Goal: Information Seeking & Learning: Check status

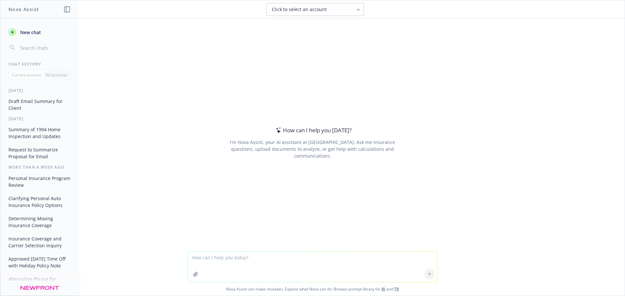
click at [32, 105] on button "Draft Email Summary for Client" at bounding box center [39, 105] width 67 height 18
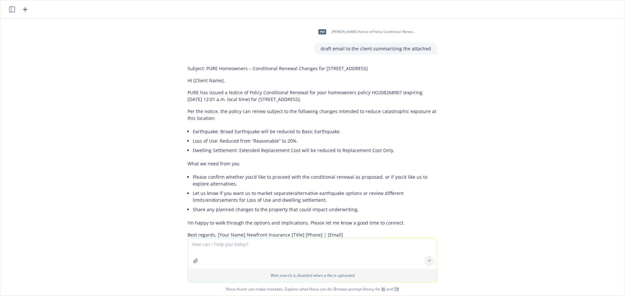
click at [351, 69] on p "Subject: PURE Homeowners – Conditional Renewal Changes for [STREET_ADDRESS]" at bounding box center [312, 68] width 250 height 7
drag, startPoint x: 352, startPoint y: 69, endPoint x: 209, endPoint y: 71, distance: 142.5
click at [209, 71] on p "Subject: PURE Homeowners – Conditional Renewal Changes for [STREET_ADDRESS]" at bounding box center [312, 68] width 250 height 7
copy div "PURE Homeowners – Conditional Renewal Changes for [STREET_ADDRESS]"
click at [157, 137] on div "PDF [PERSON_NAME] Notice of Policy Conditional Renewal.PDF draft email to the c…" at bounding box center [312, 129] width 624 height 220
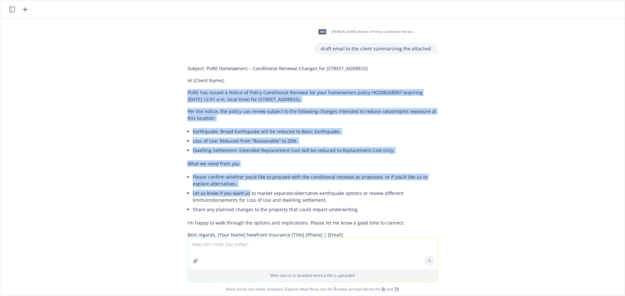
scroll to position [30, 0]
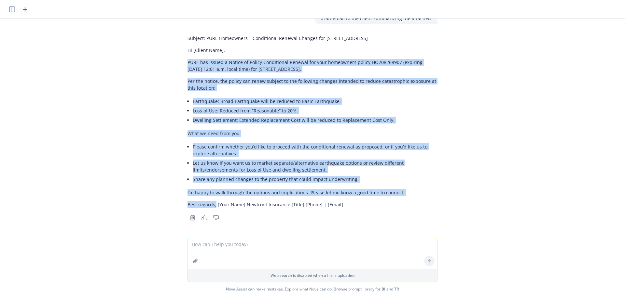
drag, startPoint x: 183, startPoint y: 93, endPoint x: 210, endPoint y: 207, distance: 117.0
click at [210, 207] on div "Subject: PURE Homeowners – Conditional Renewal Changes for [STREET_ADDRESS] [Cl…" at bounding box center [312, 121] width 250 height 179
copy div "LORE ips dolors a Consec ad Elitse Doeiusmodte Incidid utl etdo magnaaliqu enim…"
